Goal: Navigation & Orientation: Find specific page/section

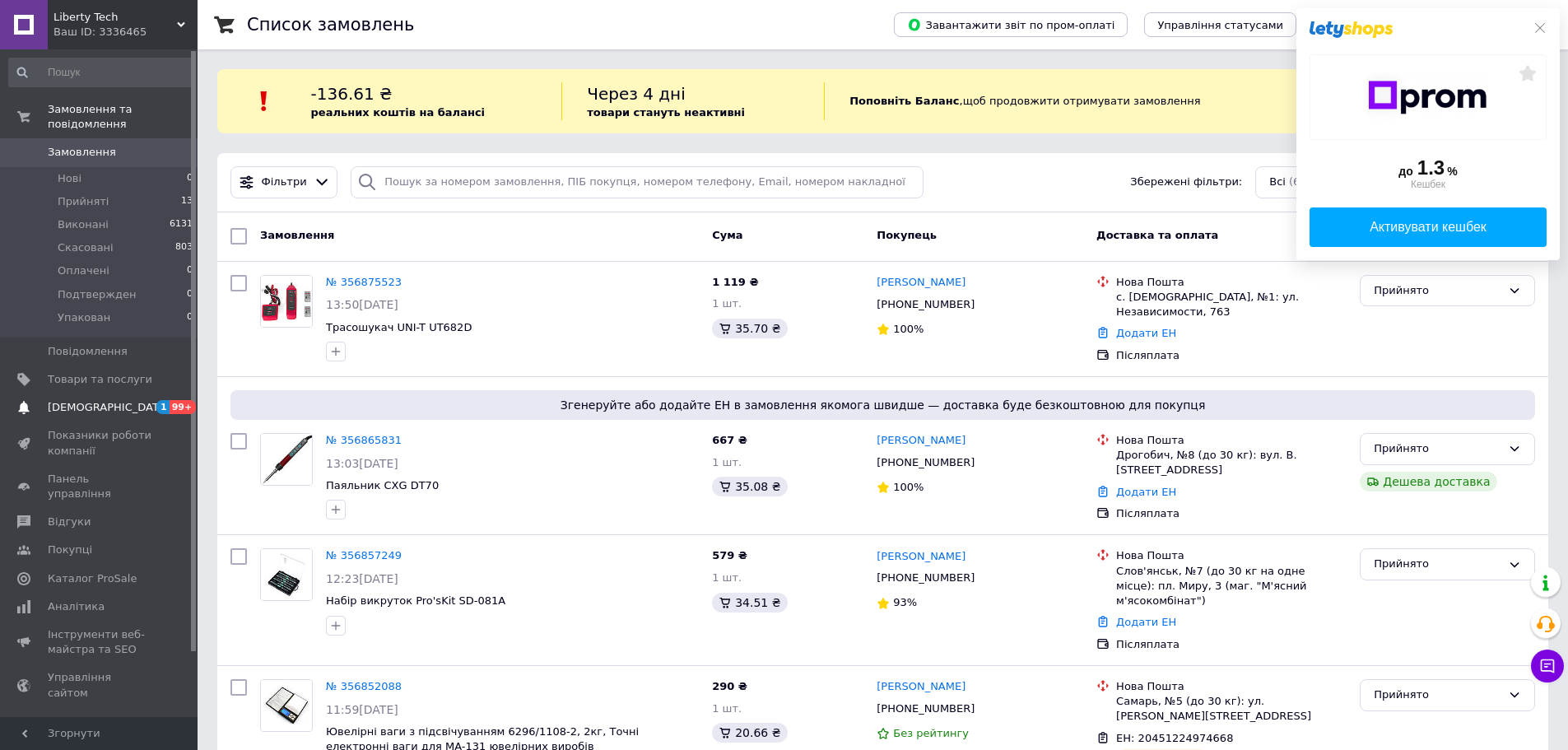
click at [93, 401] on span "[DEMOGRAPHIC_DATA]" at bounding box center [108, 407] width 122 height 14
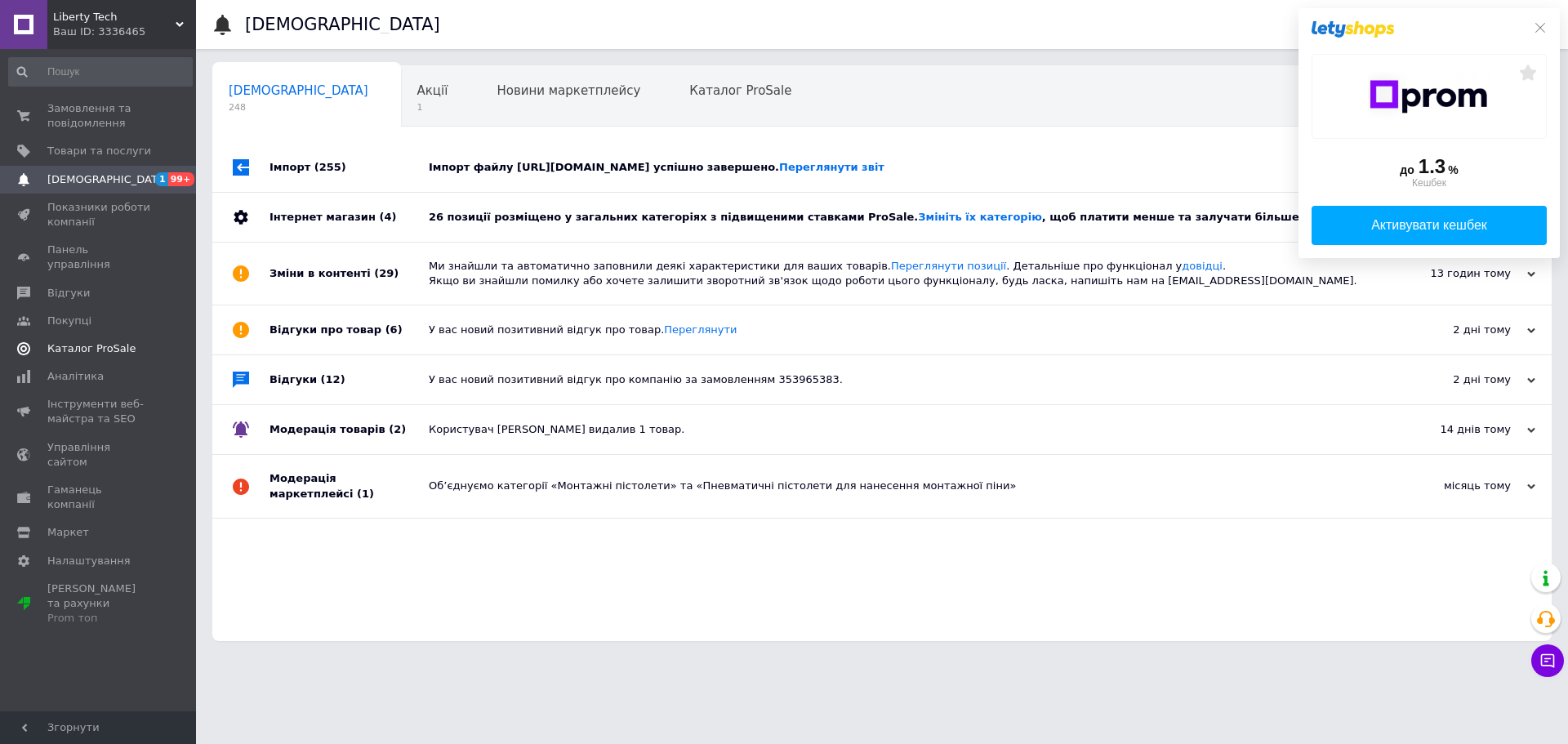
click at [56, 342] on span "Каталог ProSale" at bounding box center [91, 348] width 89 height 14
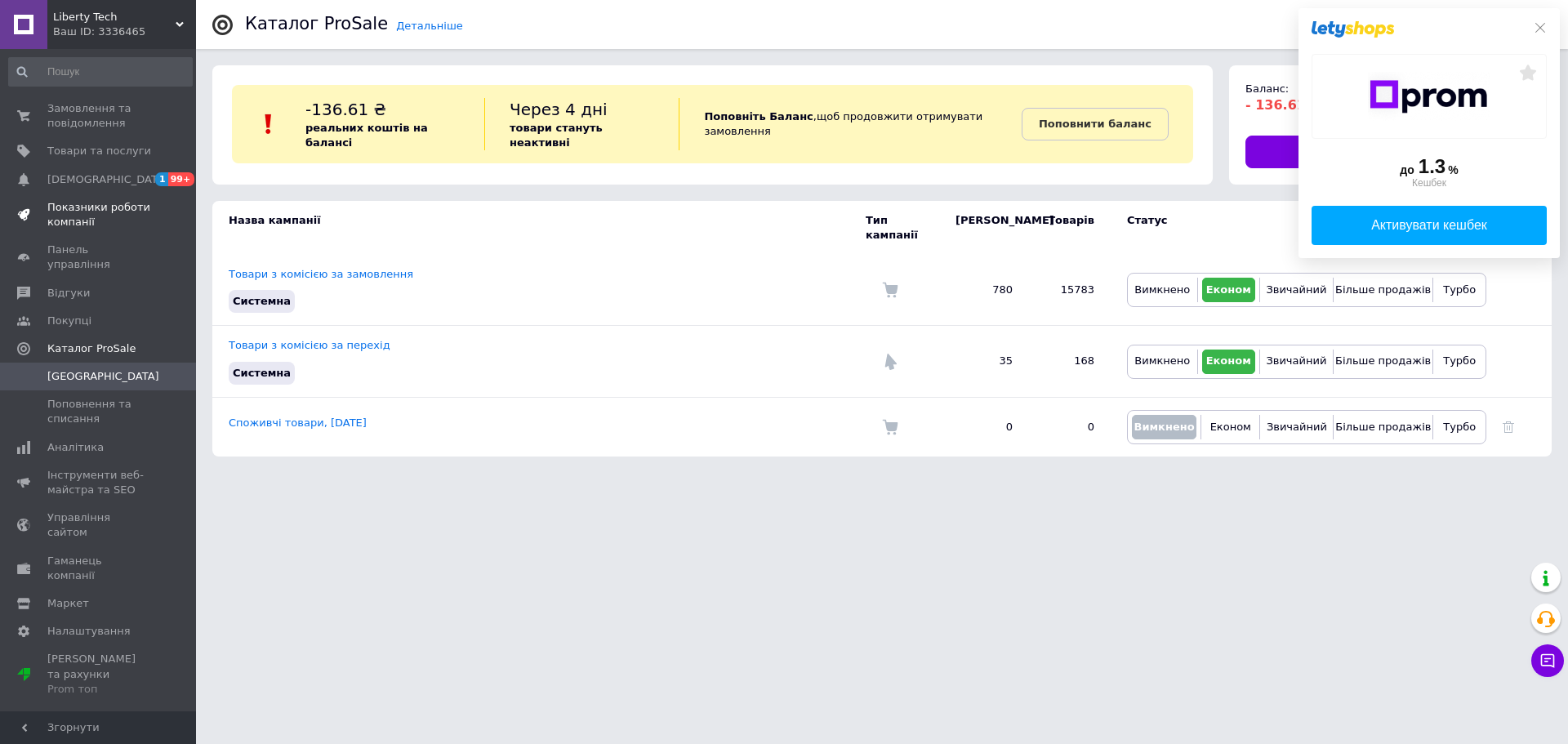
click at [76, 208] on span "Показники роботи компанії" at bounding box center [99, 214] width 104 height 30
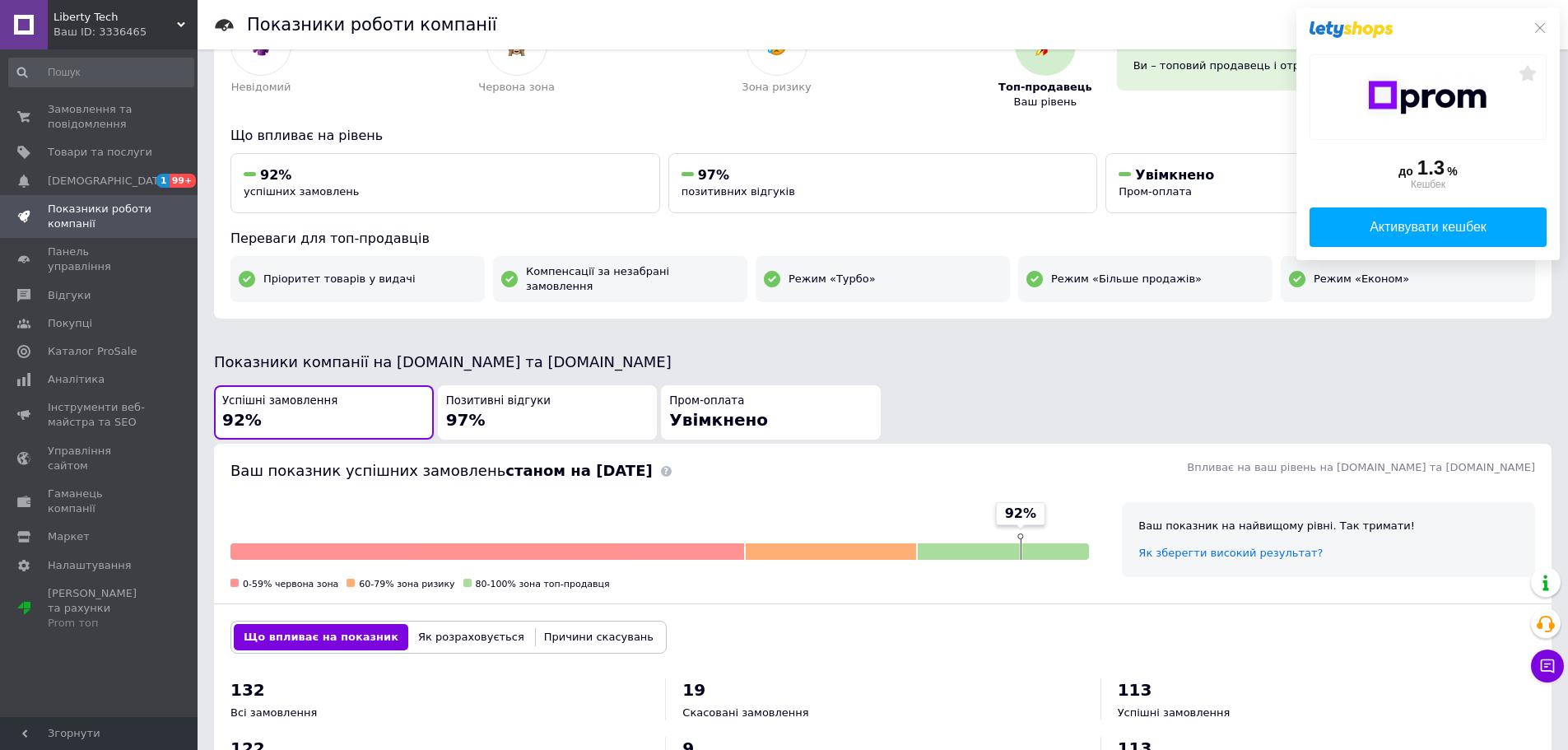
scroll to position [82, 0]
